Goal: Find specific page/section: Find specific page/section

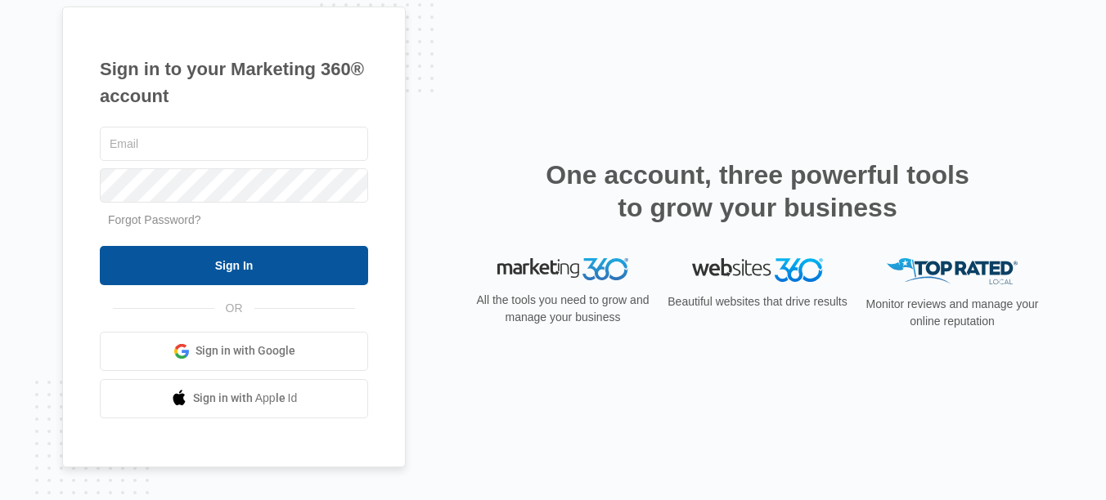
type input "[EMAIL_ADDRESS][DOMAIN_NAME]"
click at [144, 272] on input "Sign In" at bounding box center [234, 265] width 268 height 39
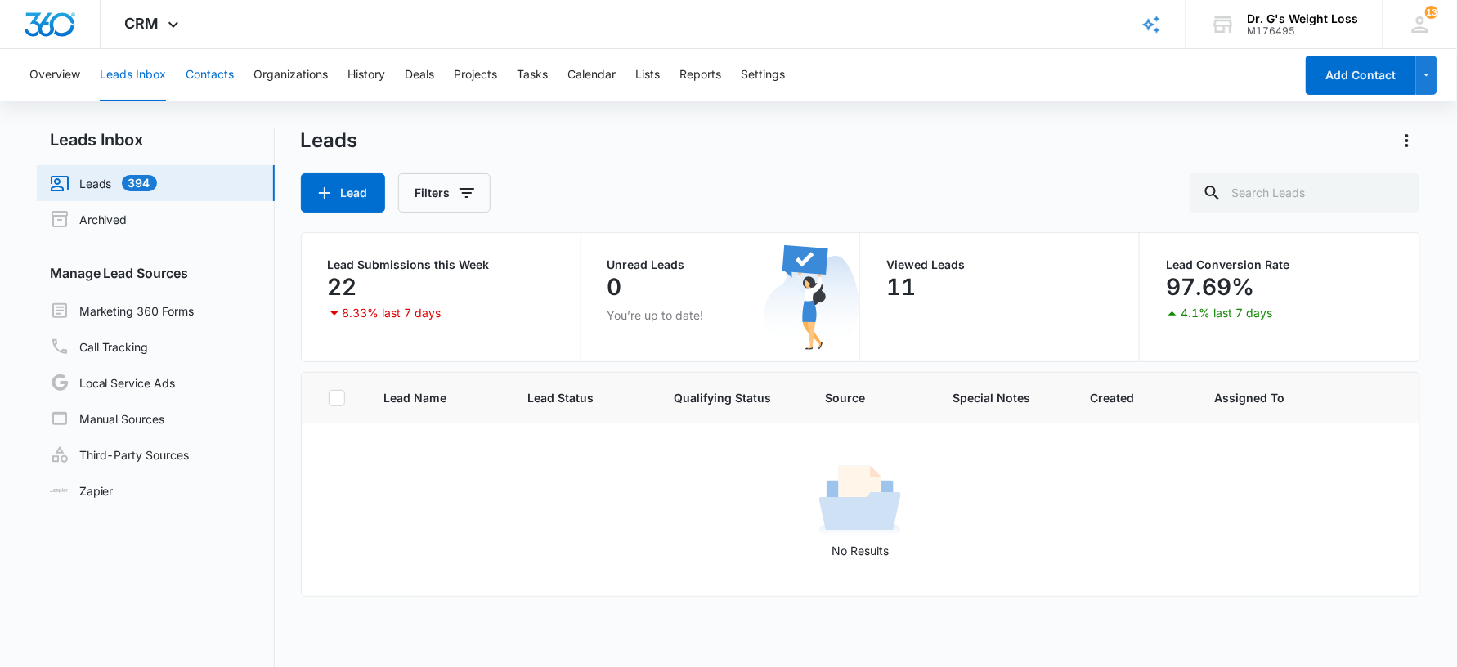
click at [218, 73] on button "Contacts" at bounding box center [210, 75] width 48 height 52
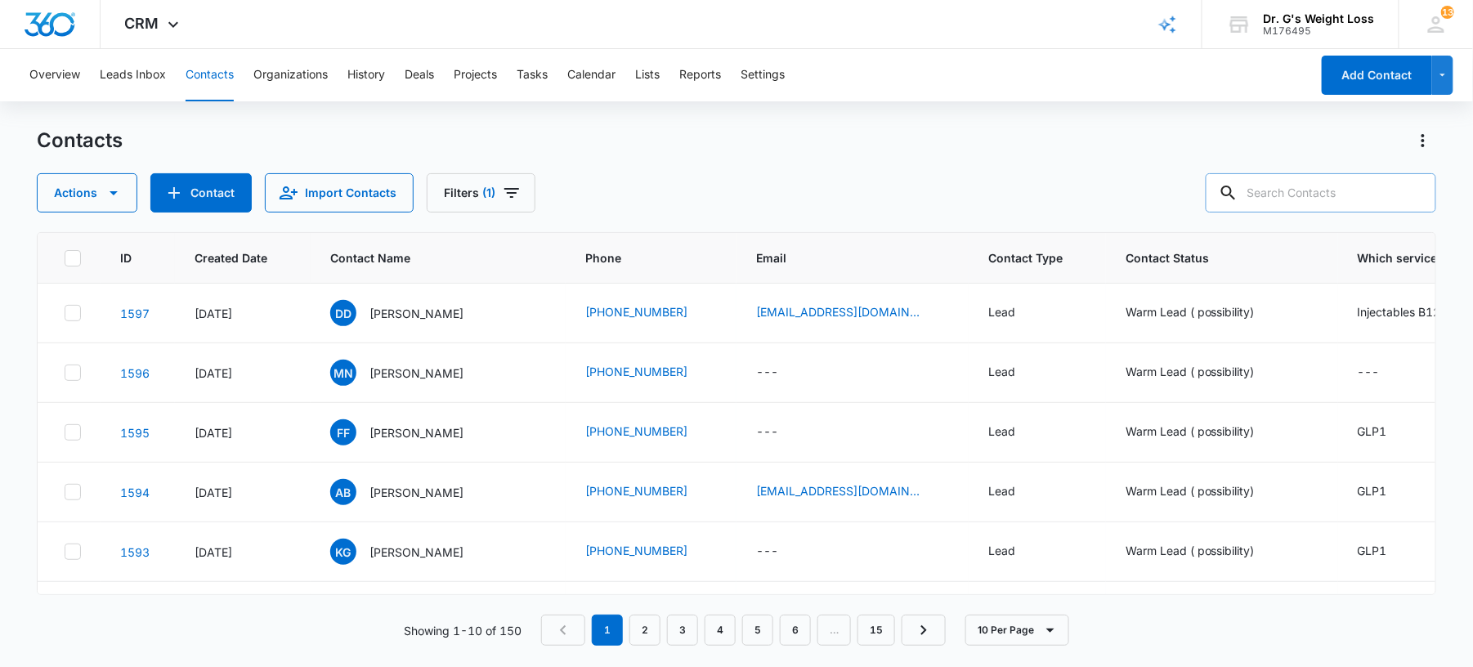
click at [1290, 191] on input "text" at bounding box center [1321, 192] width 231 height 39
type input "espinsa"
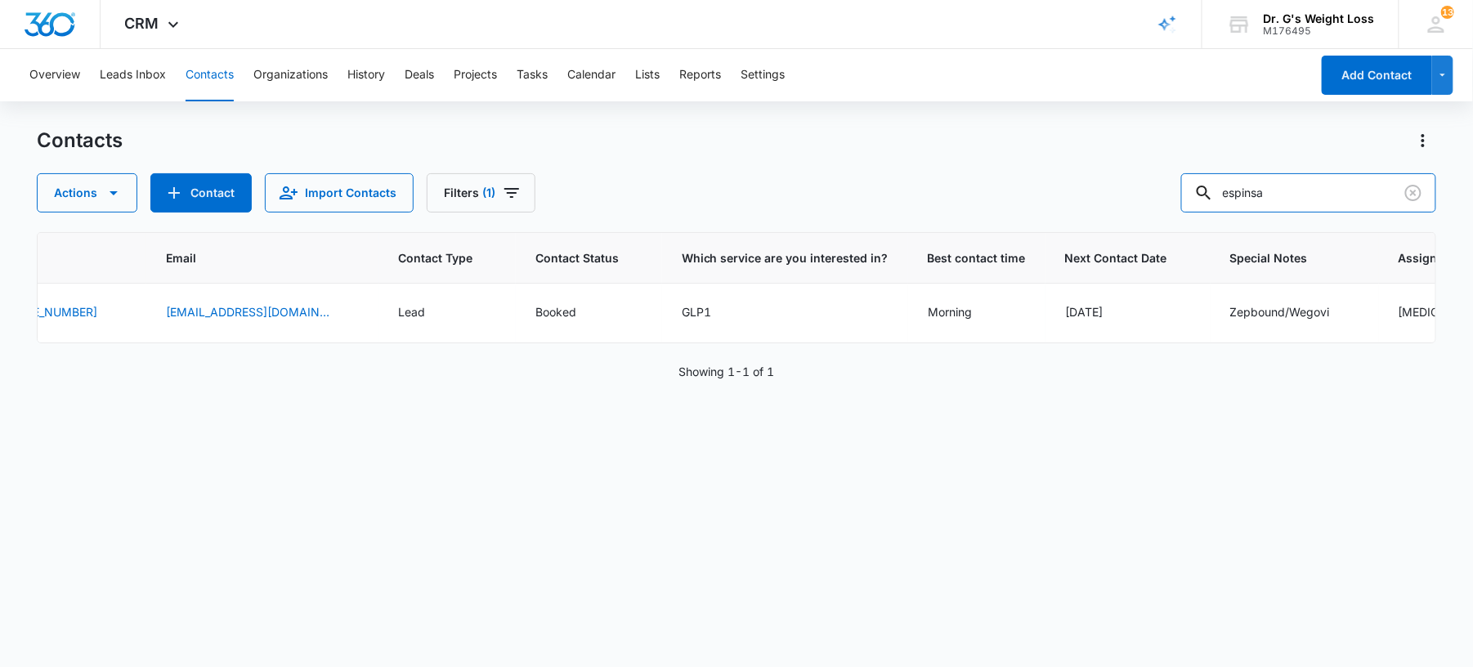
scroll to position [0, 718]
